Goal: Information Seeking & Learning: Learn about a topic

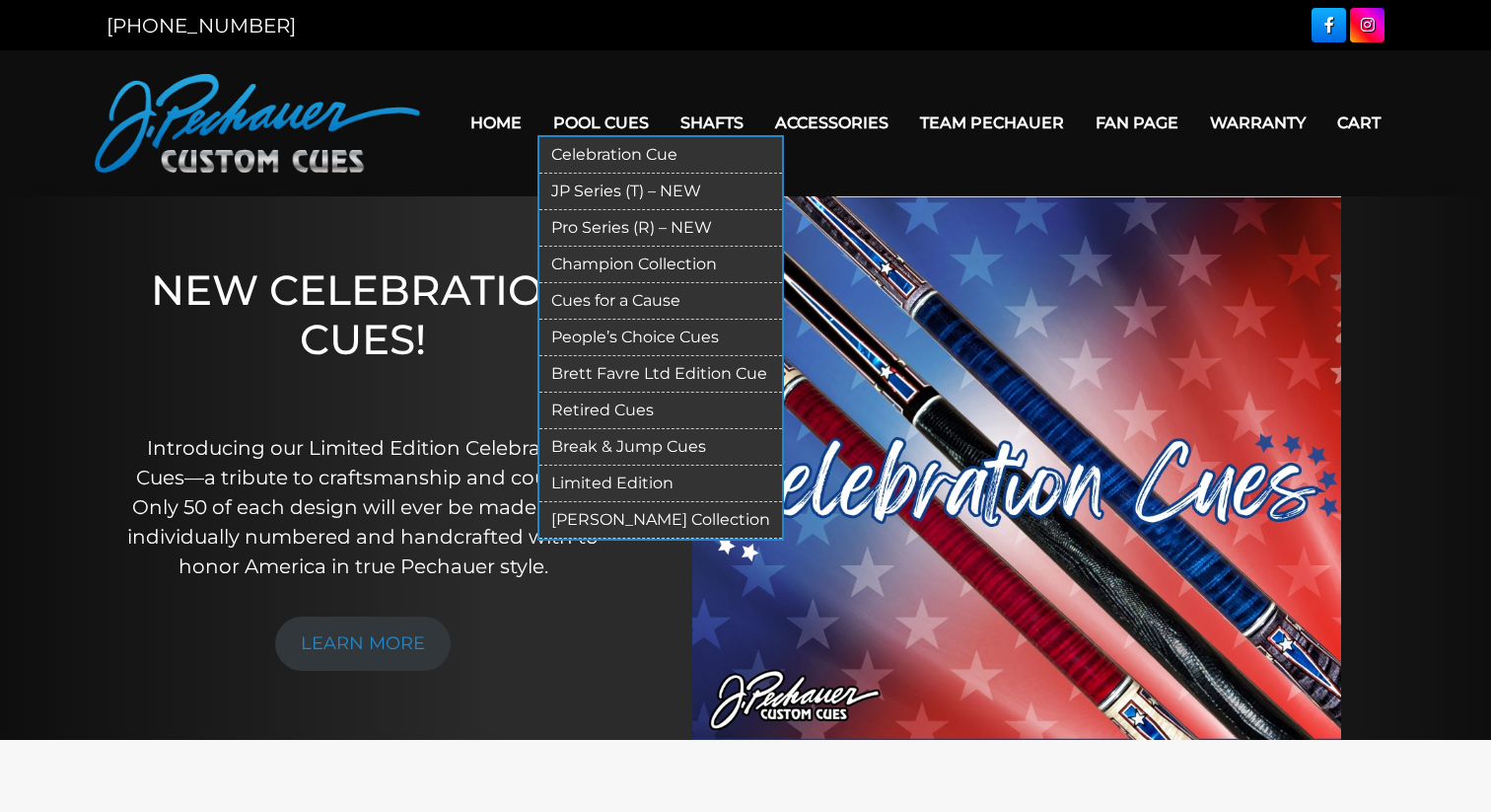
click at [618, 123] on link "Pool Cues" at bounding box center [601, 122] width 127 height 50
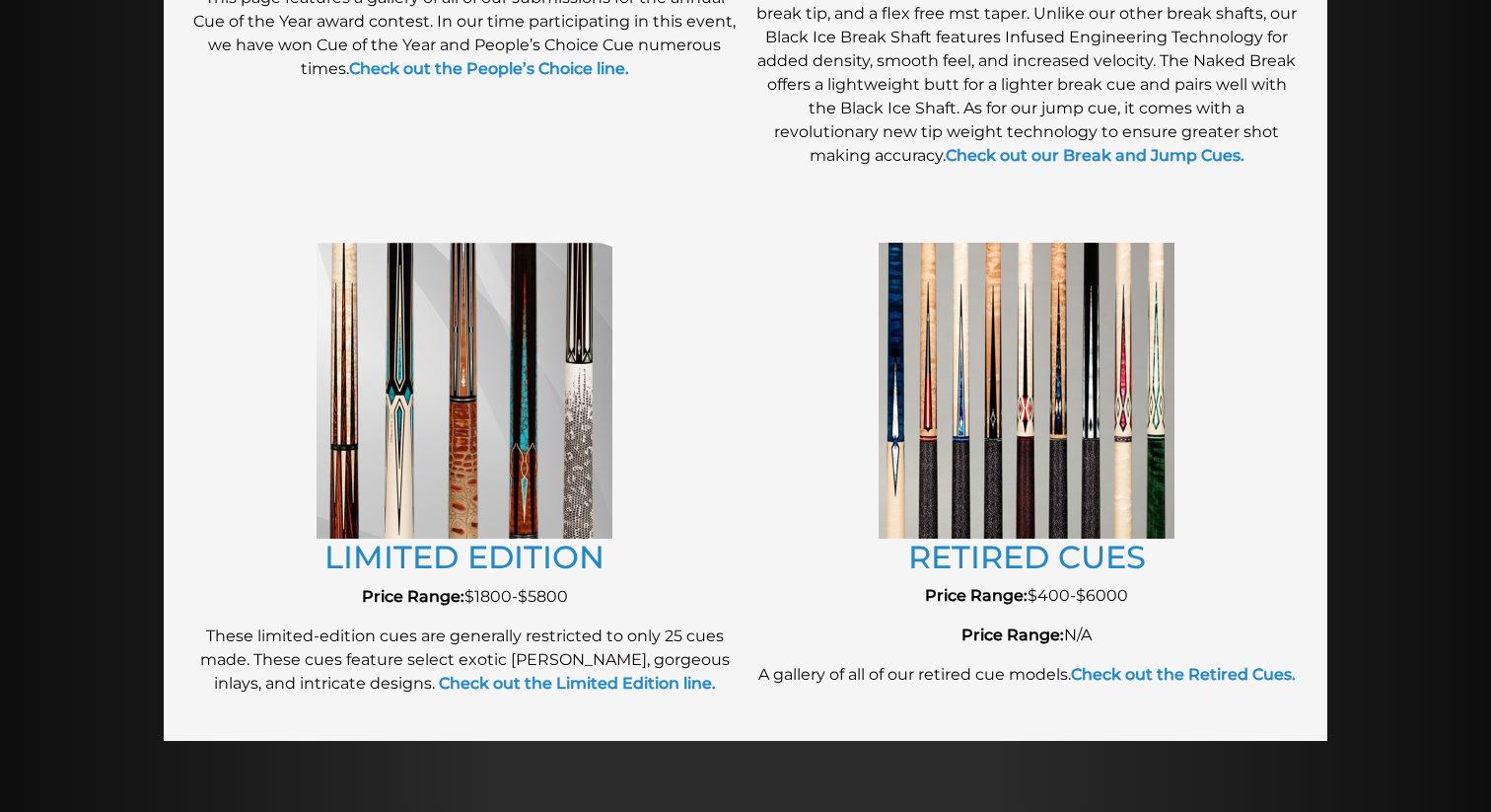
scroll to position [2044, 0]
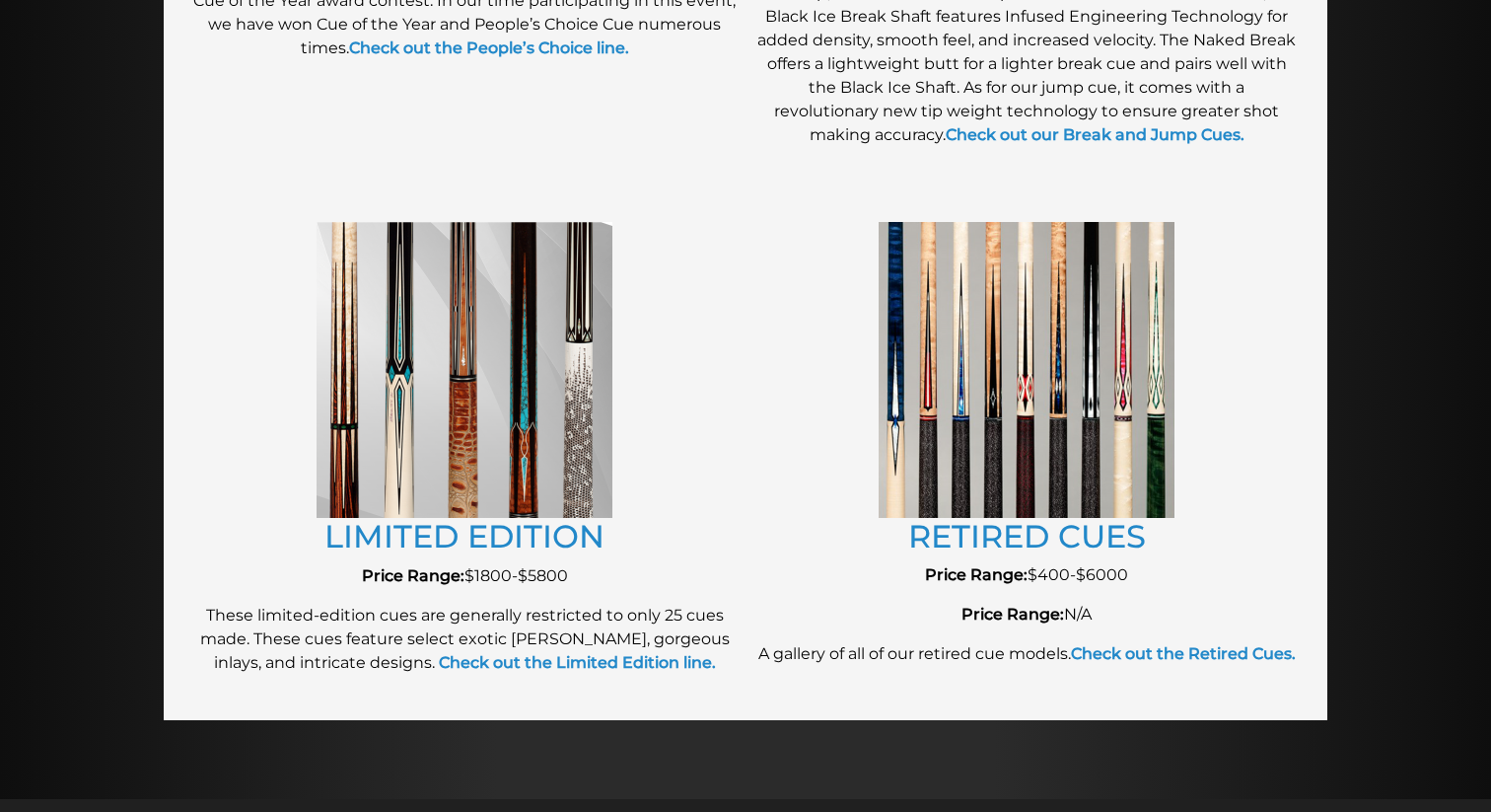
click at [1042, 467] on img at bounding box center [1026, 369] width 295 height 294
click at [1024, 543] on link "RETIRED CUES" at bounding box center [1027, 535] width 238 height 39
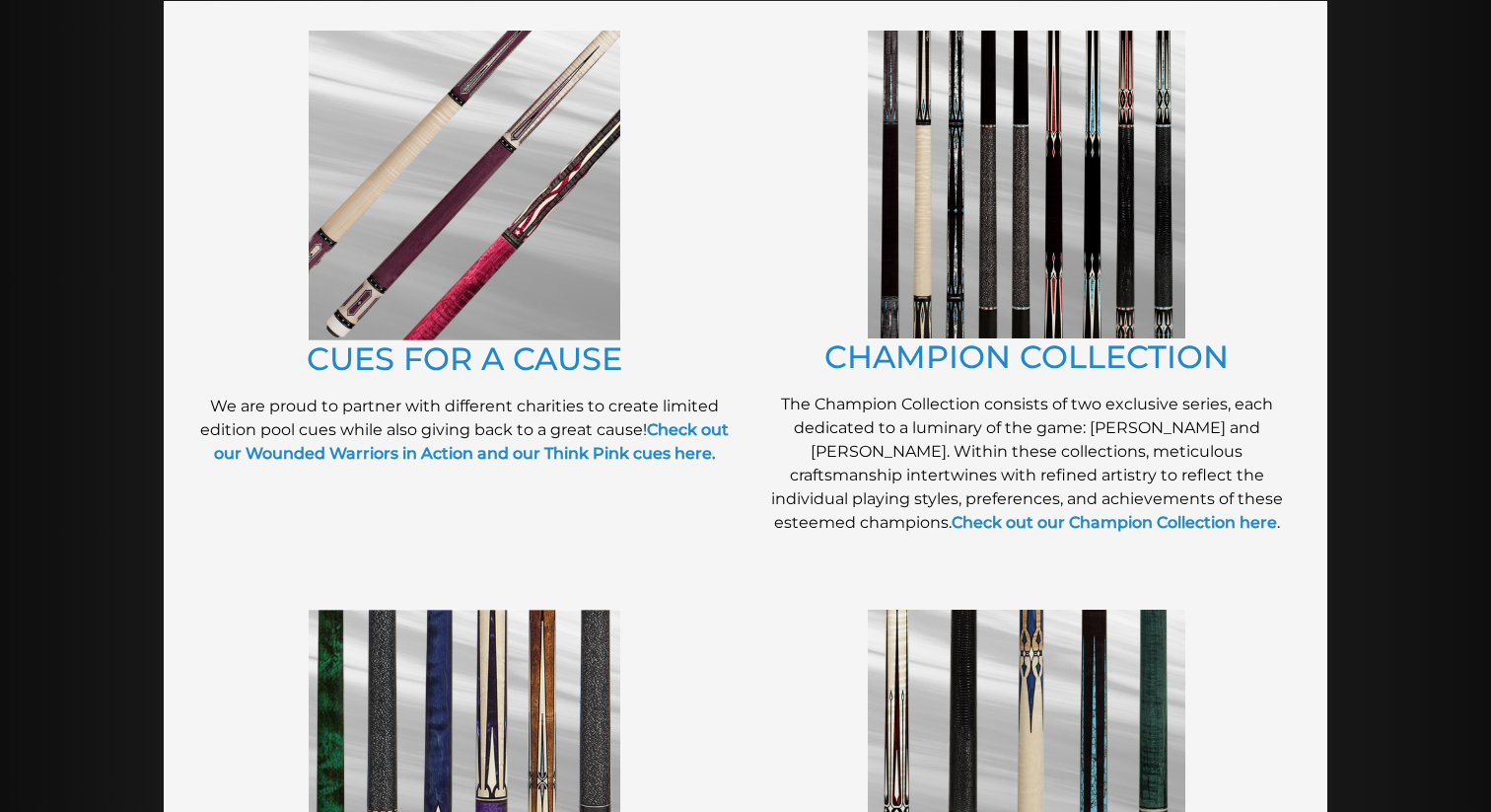
scroll to position [473, 0]
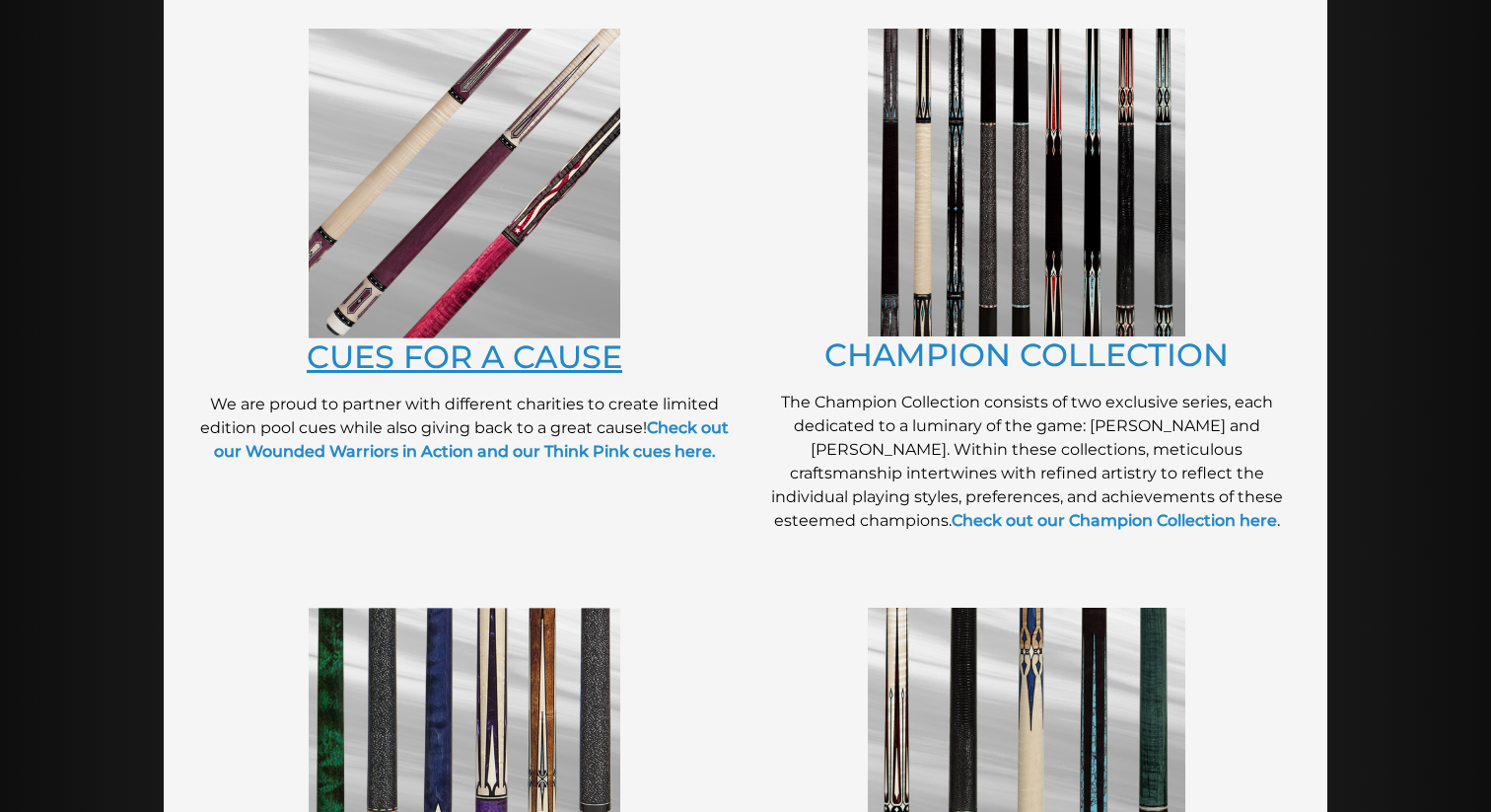
click at [393, 362] on link "CUES FOR A CAUSE" at bounding box center [463, 356] width 315 height 39
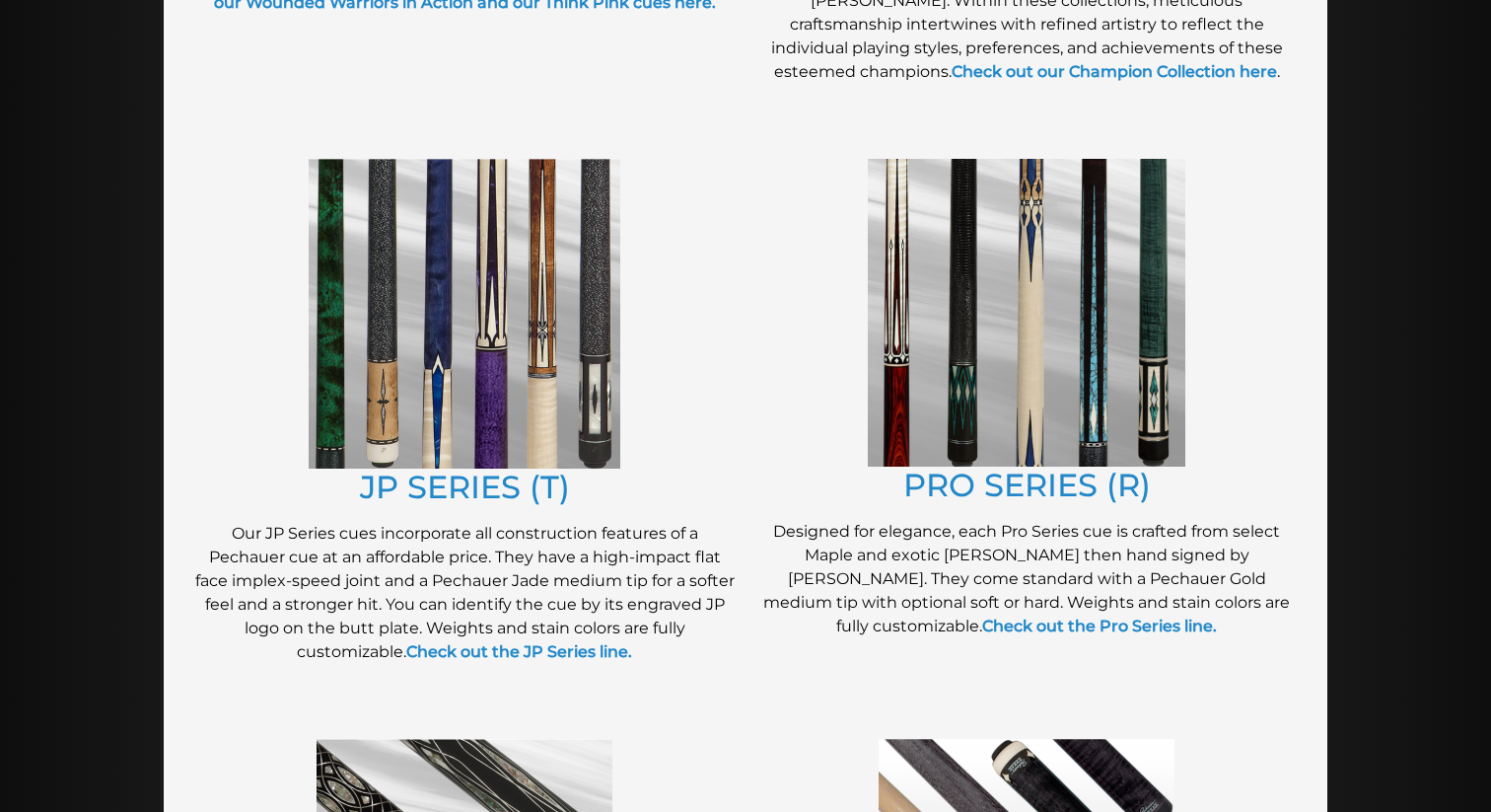
scroll to position [924, 0]
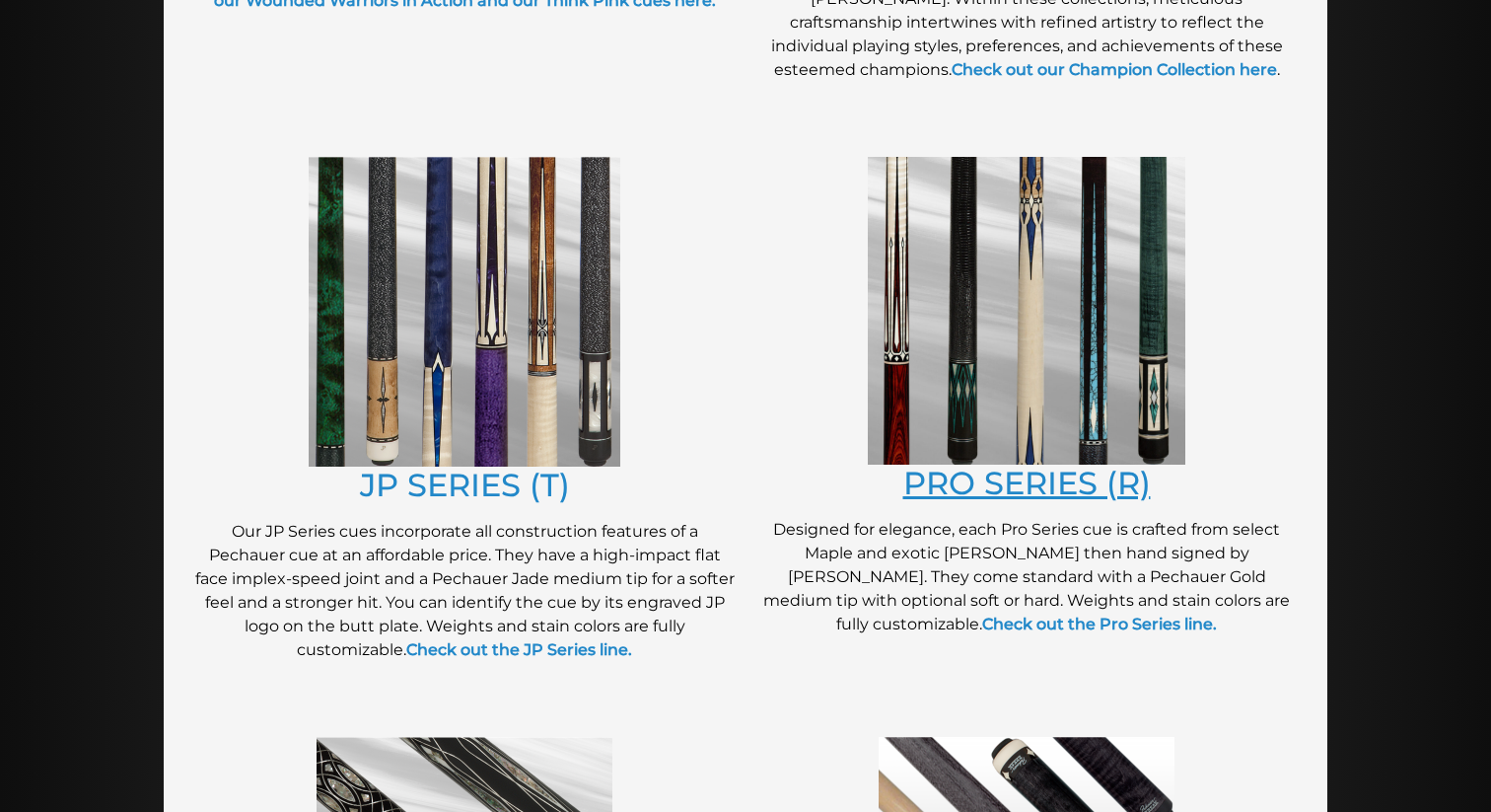
click at [949, 485] on link "PRO SERIES (R)" at bounding box center [1027, 482] width 248 height 39
click at [418, 486] on link "JP SERIES (T)" at bounding box center [464, 484] width 210 height 39
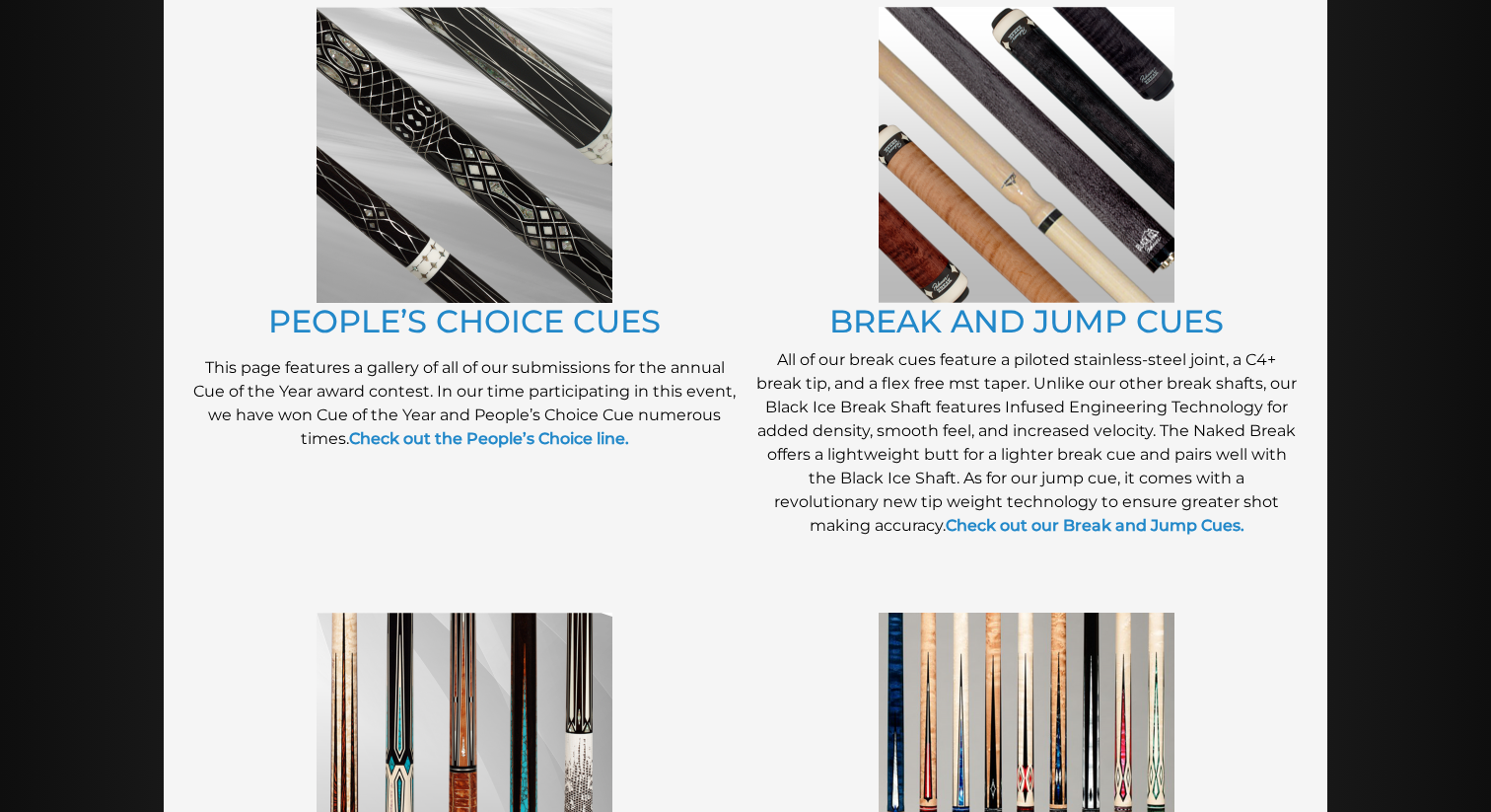
scroll to position [1653, 0]
click at [499, 320] on link "PEOPLE’S CHOICE CUES" at bounding box center [464, 321] width 392 height 39
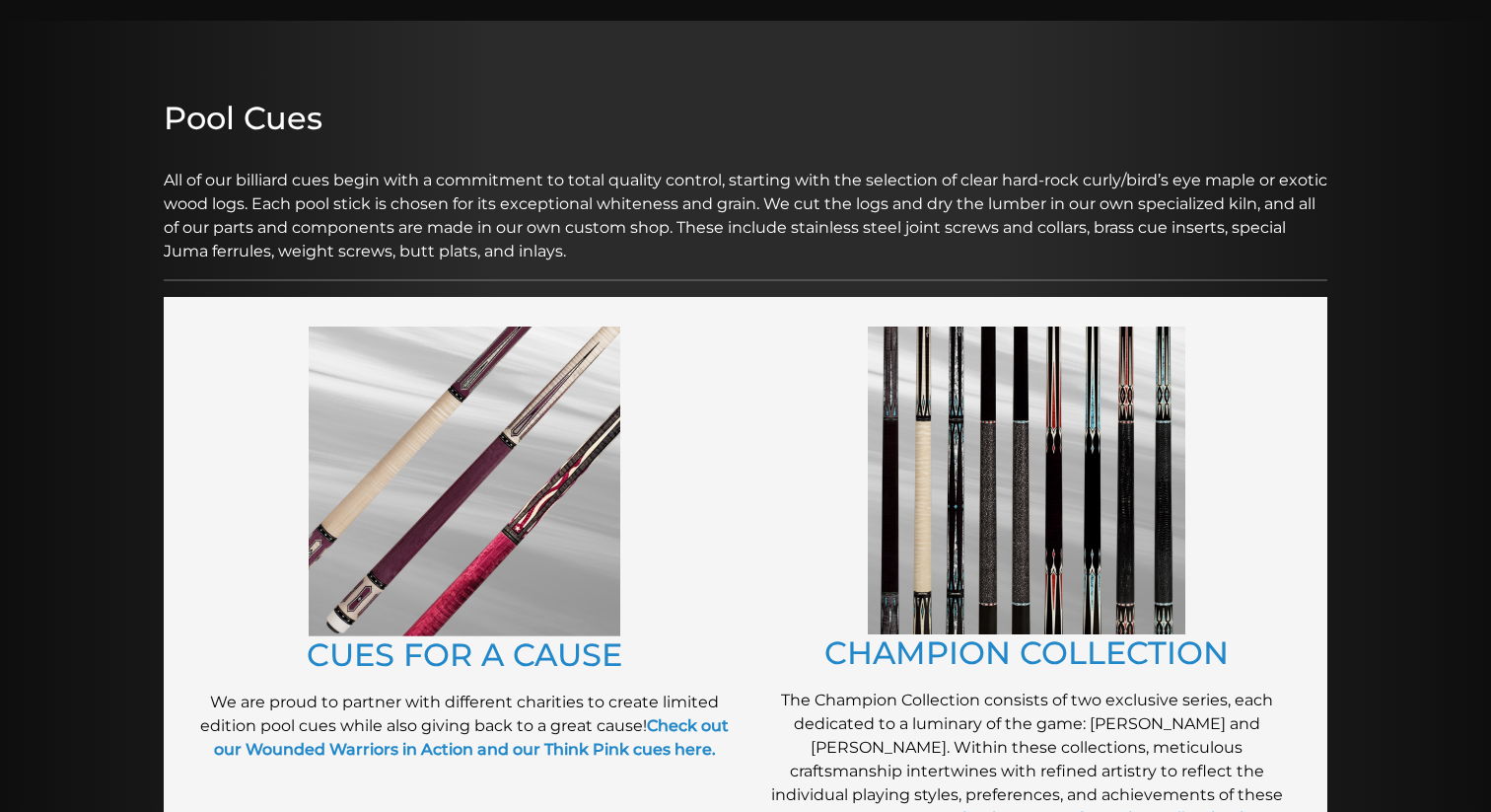
scroll to position [0, 0]
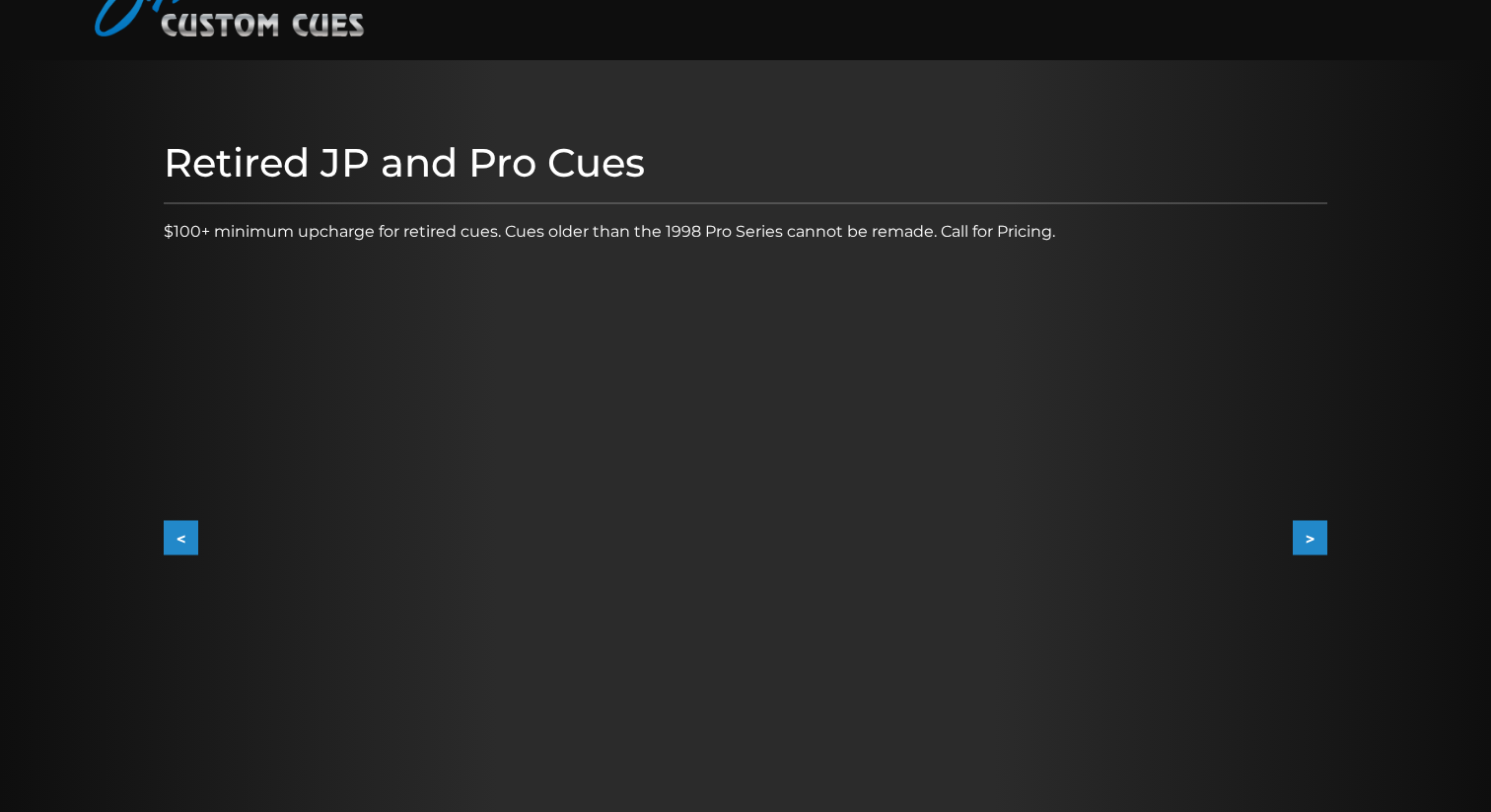
scroll to position [142, 0]
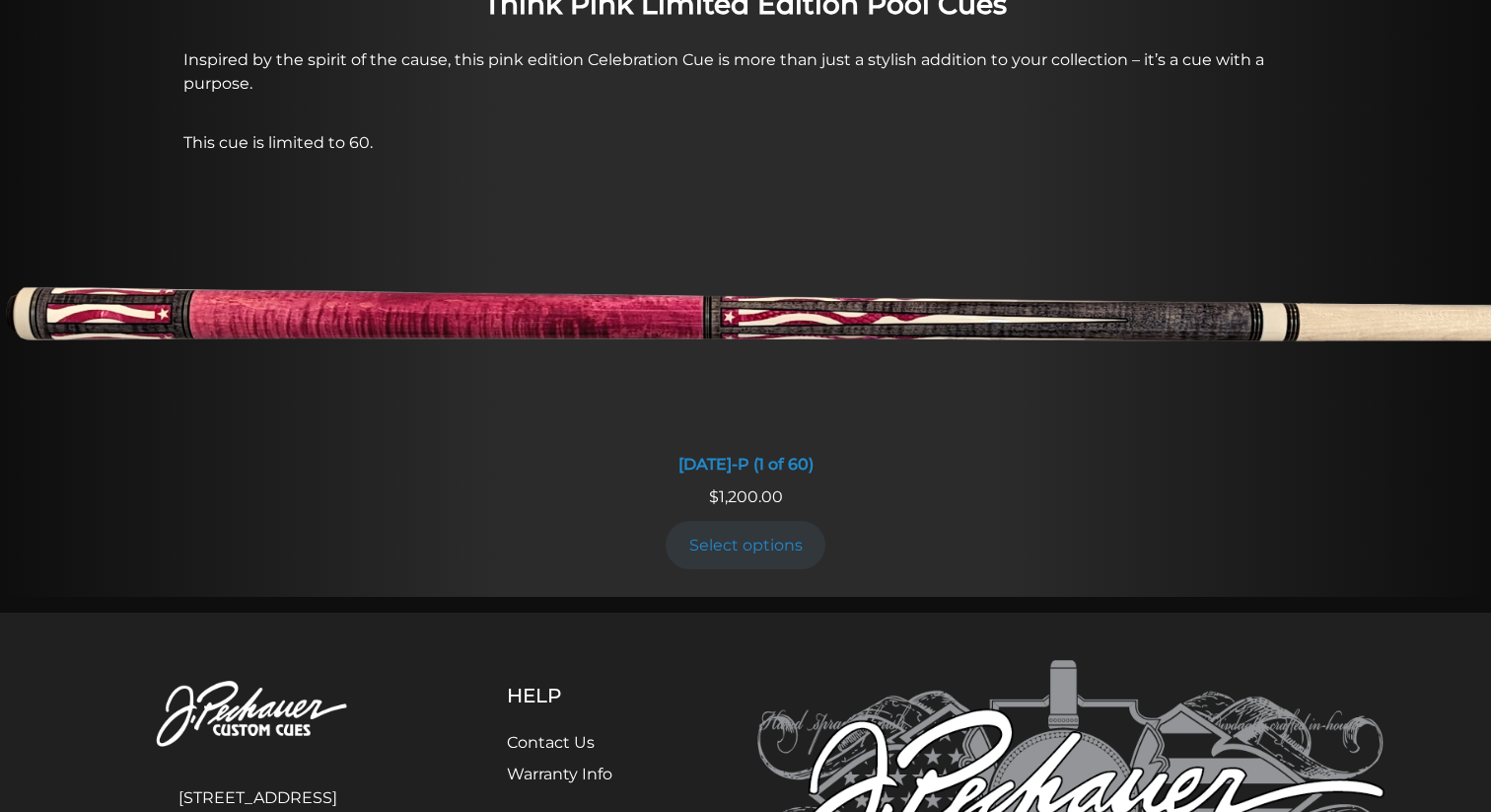
scroll to position [1650, 0]
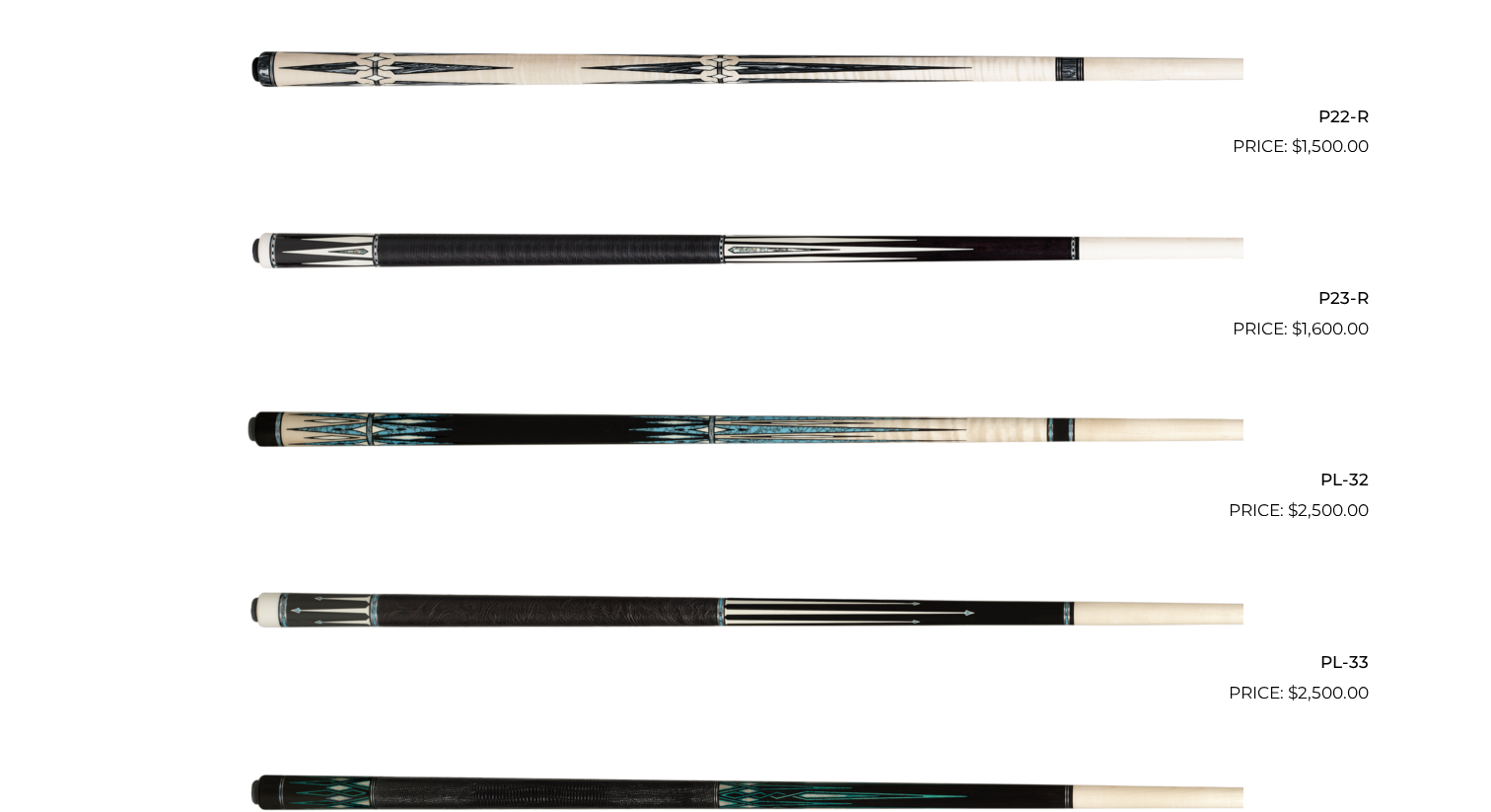
scroll to position [4493, 0]
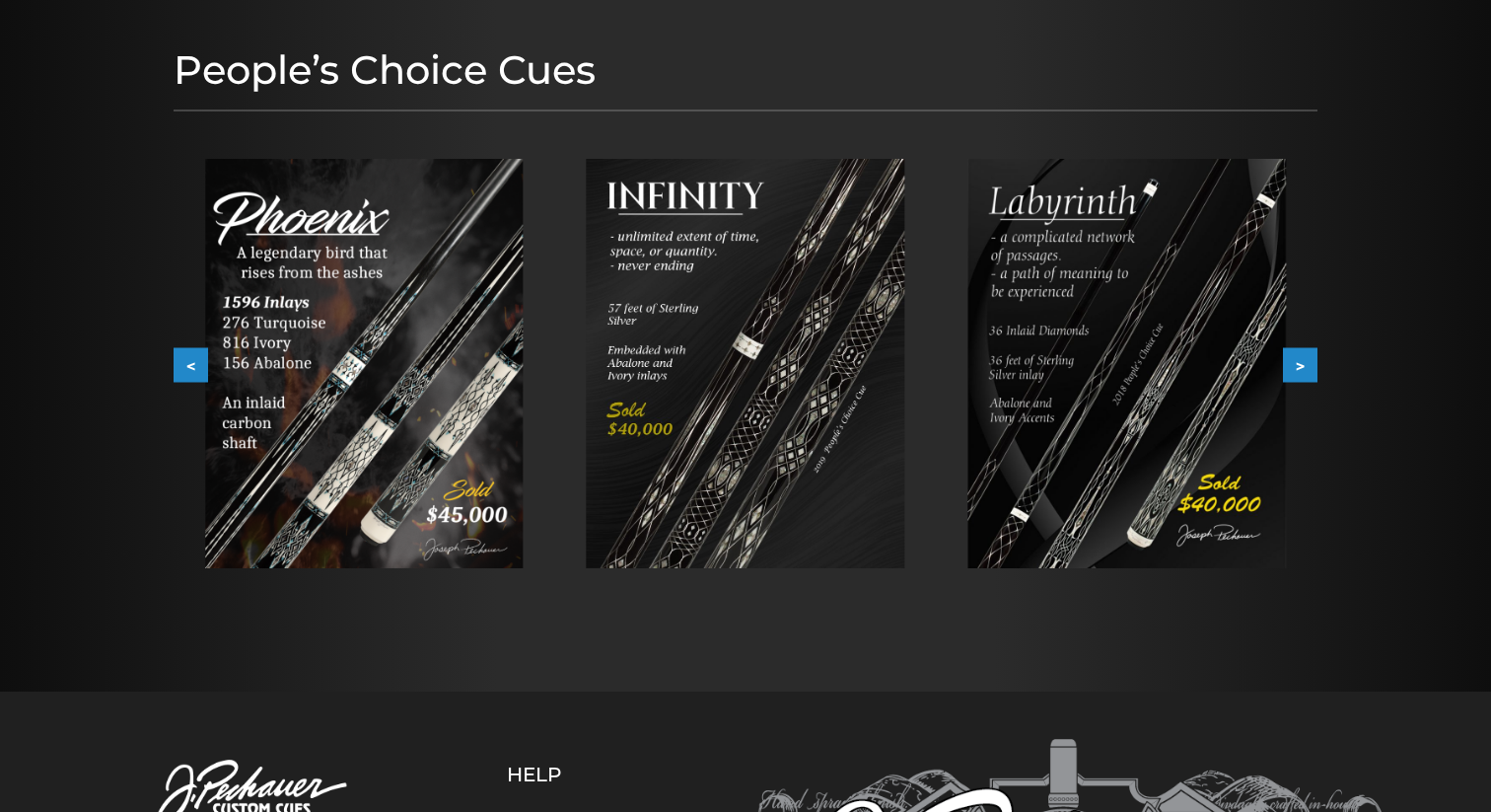
scroll to position [305, 0]
